Goal: Transaction & Acquisition: Download file/media

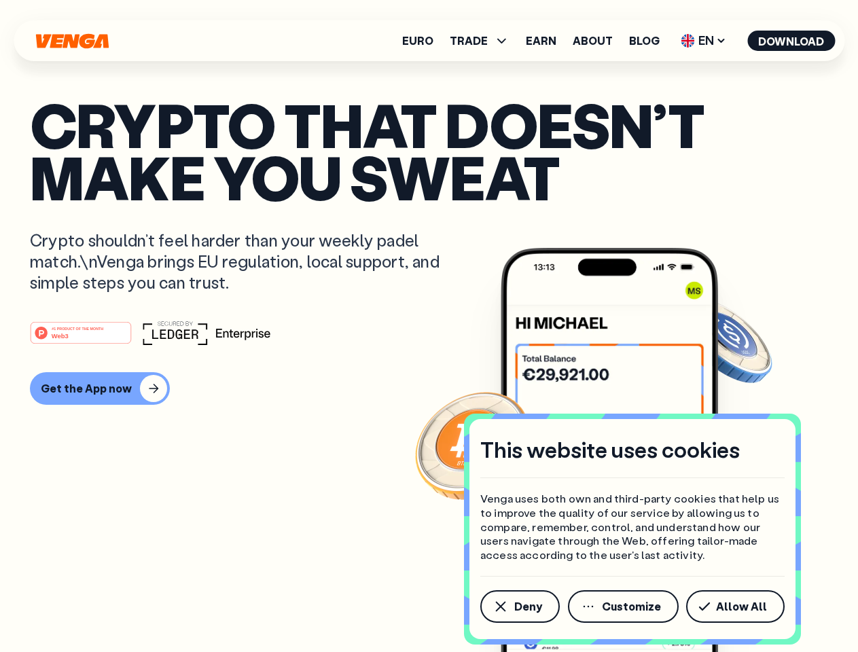
click at [428, 326] on div "#1 PRODUCT OF THE MONTH Web3" at bounding box center [429, 332] width 798 height 24
click at [519, 606] on span "Deny" at bounding box center [528, 606] width 28 height 11
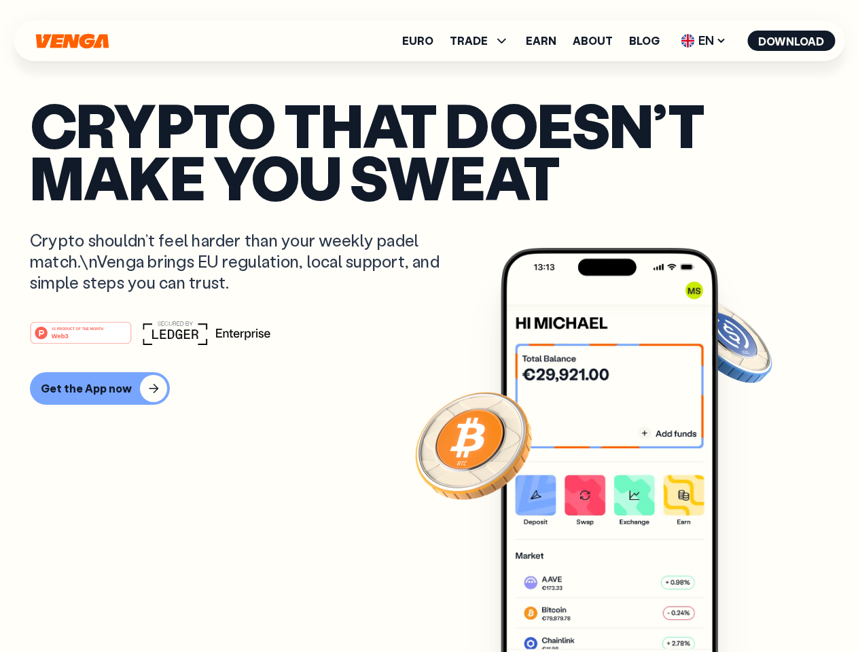
click at [624, 606] on img at bounding box center [608, 475] width 217 height 455
click at [737, 606] on article "Crypto that doesn’t make you sweat Crypto shouldn’t feel harder than your weekl…" at bounding box center [429, 352] width 798 height 509
click at [483, 41] on span "TRADE" at bounding box center [468, 40] width 38 height 11
click at [703, 41] on span "EN" at bounding box center [703, 41] width 55 height 22
click at [791, 41] on button "Download" at bounding box center [791, 41] width 88 height 20
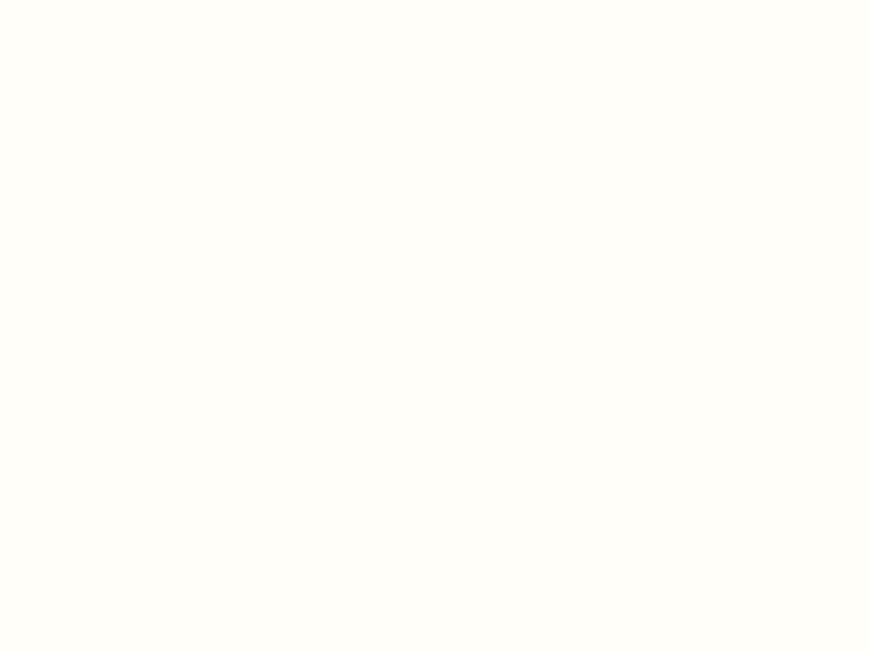
click at [98, 0] on html "This website uses cookies Venga uses both own and third-party cookies that help…" at bounding box center [434, 0] width 869 height 0
click at [83, 0] on html "This website uses cookies Venga uses both own and third-party cookies that help…" at bounding box center [434, 0] width 869 height 0
